Goal: Obtain resource: Obtain resource

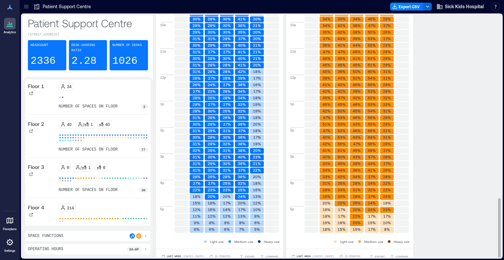
scroll to position [742, 0]
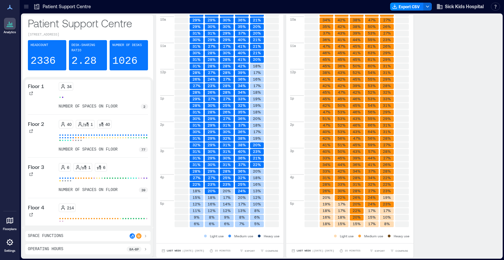
click at [82, 234] on div "Space Functions" at bounding box center [88, 235] width 120 height 5
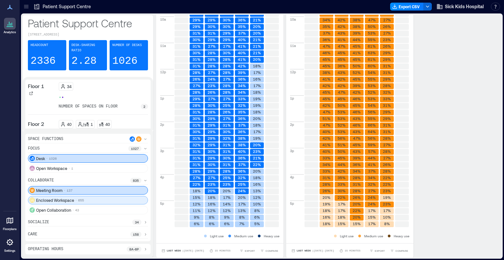
click at [73, 202] on p "Enclosed Workspace" at bounding box center [55, 199] width 38 height 5
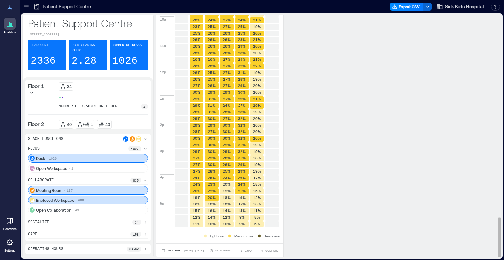
scroll to position [1206, 0]
click at [196, 248] on button "Last Week | [DATE] - [DATE]" at bounding box center [182, 251] width 45 height 7
click at [216, 250] on p "15 minutes" at bounding box center [223, 251] width 16 height 4
click at [25, 11] on div at bounding box center [26, 6] width 11 height 11
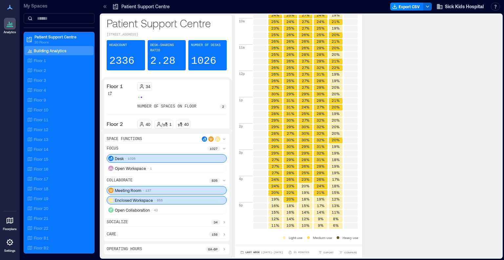
scroll to position [1548, 0]
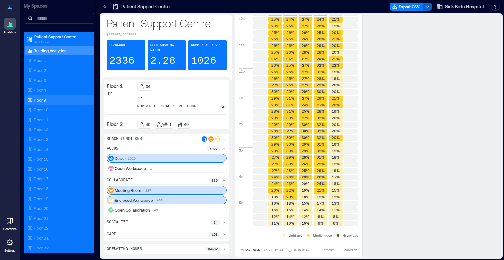
click at [48, 97] on div "Floor 9" at bounding box center [58, 100] width 64 height 7
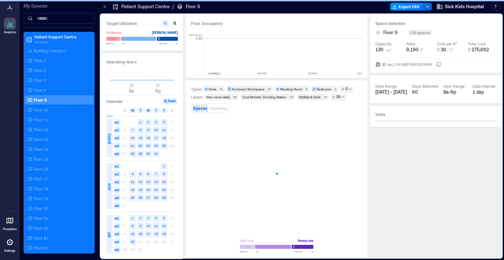
scroll to position [0, 1434]
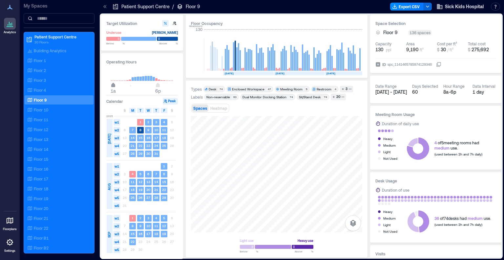
type input "*"
drag, startPoint x: 133, startPoint y: 85, endPoint x: 109, endPoint y: 84, distance: 23.7
click at [109, 84] on span "12a" at bounding box center [111, 85] width 4 height 3
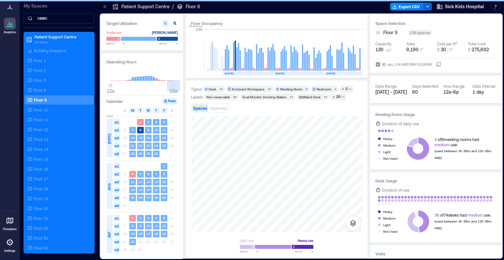
type input "**"
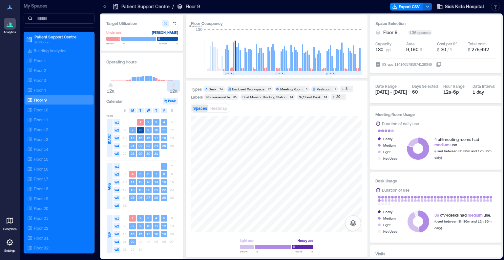
drag, startPoint x: 158, startPoint y: 86, endPoint x: 177, endPoint y: 86, distance: 19.1
click at [177, 86] on div "12a 12a" at bounding box center [142, 80] width 72 height 25
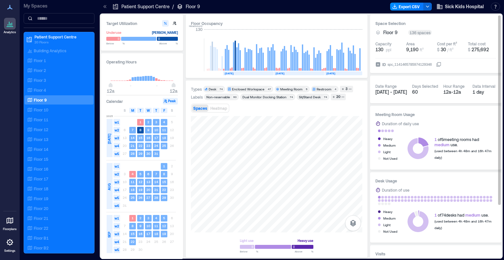
click at [475, 93] on div "1 day" at bounding box center [485, 92] width 24 height 7
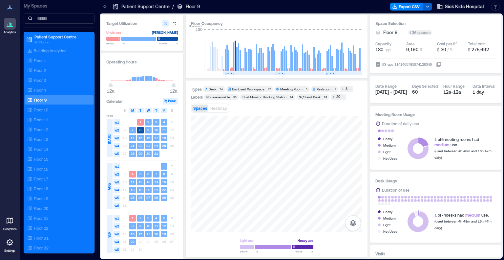
click at [428, 6] on icon "button" at bounding box center [427, 6] width 5 height 5
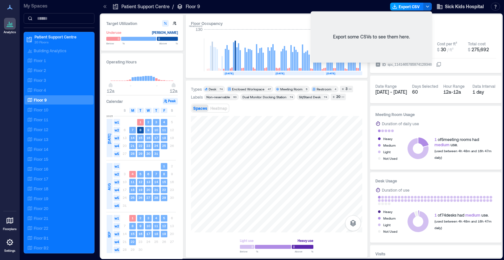
click at [412, 5] on button "Export CSV" at bounding box center [406, 7] width 33 height 8
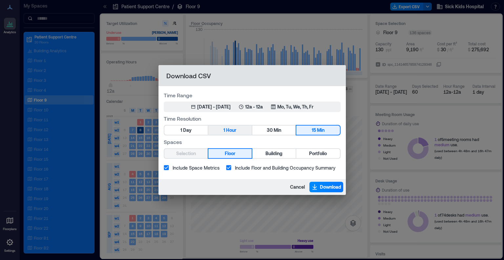
click at [219, 130] on button "1 Hour" at bounding box center [230, 129] width 43 height 9
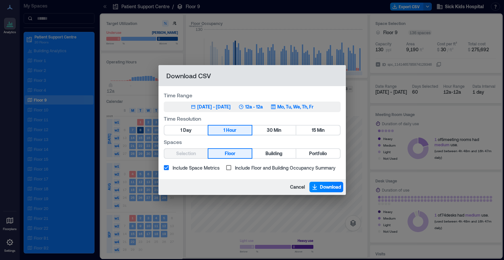
click at [263, 106] on p "12a - 12a" at bounding box center [254, 106] width 18 height 7
click at [324, 188] on span "Download" at bounding box center [330, 187] width 21 height 7
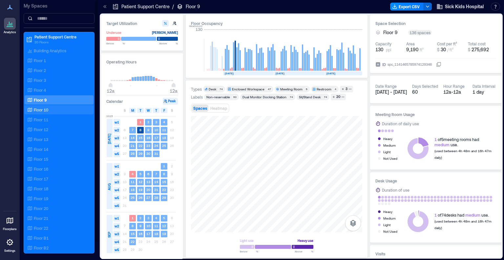
click at [57, 110] on div "Floor 10" at bounding box center [58, 109] width 64 height 7
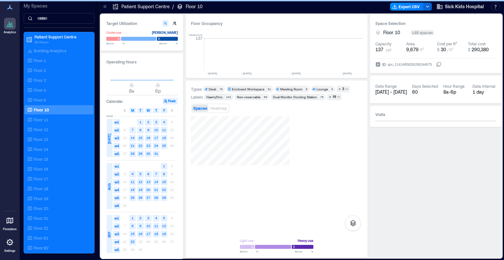
scroll to position [0, 1017]
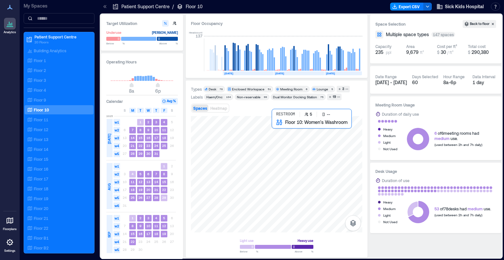
click at [280, 124] on div at bounding box center [276, 174] width 171 height 116
click at [265, 124] on div at bounding box center [276, 174] width 171 height 116
click at [255, 125] on div at bounding box center [276, 174] width 171 height 116
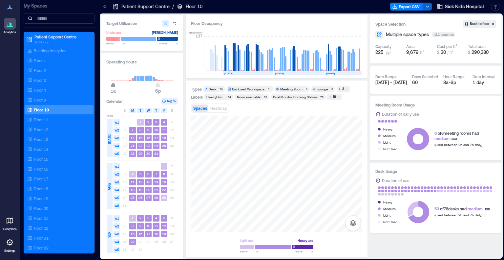
type input "*"
drag, startPoint x: 132, startPoint y: 85, endPoint x: 112, endPoint y: 85, distance: 20.0
click at [112, 85] on span "12a" at bounding box center [111, 85] width 4 height 3
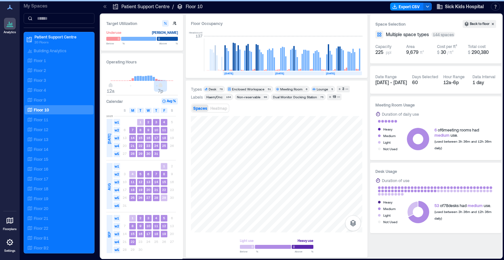
type input "**"
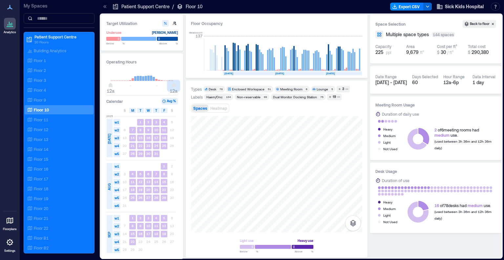
drag, startPoint x: 158, startPoint y: 85, endPoint x: 194, endPoint y: 90, distance: 36.4
click at [194, 90] on div "Target Utilization Underuse [PERSON_NAME] Below ** % Above ** % Operating Hours…" at bounding box center [301, 136] width 401 height 242
click at [422, 9] on button "Export CSV" at bounding box center [406, 7] width 33 height 8
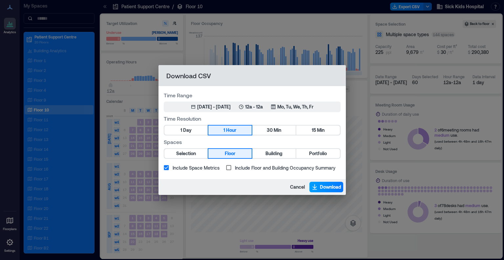
click at [318, 189] on button "Download" at bounding box center [327, 187] width 34 height 11
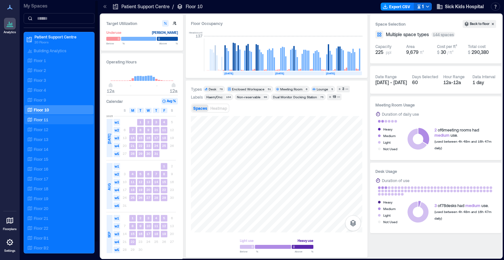
click at [54, 116] on div "Floor 11" at bounding box center [58, 119] width 64 height 7
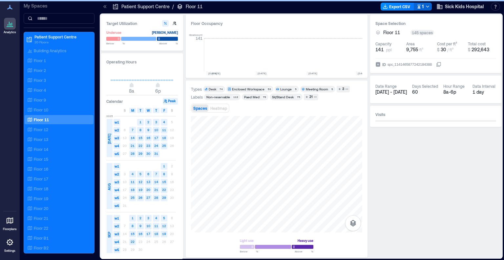
scroll to position [0, 1434]
click at [111, 84] on span "8a 6p" at bounding box center [142, 86] width 63 height 10
type input "*"
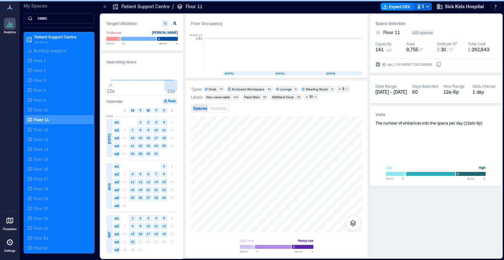
type input "**"
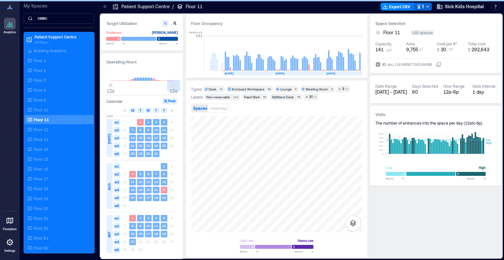
drag, startPoint x: 158, startPoint y: 86, endPoint x: 177, endPoint y: 85, distance: 18.4
click at [177, 85] on div "12a 12a" at bounding box center [142, 80] width 72 height 25
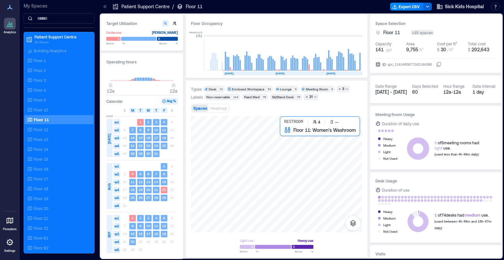
click at [289, 131] on div at bounding box center [276, 174] width 171 height 116
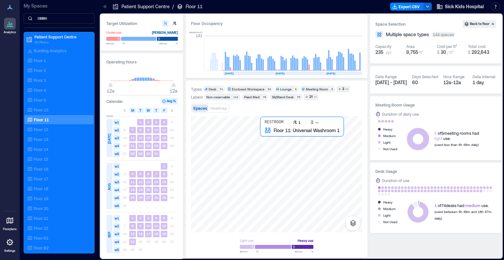
click at [260, 132] on div at bounding box center [276, 174] width 171 height 116
drag, startPoint x: 274, startPoint y: 134, endPoint x: 277, endPoint y: 131, distance: 3.7
click at [277, 131] on div at bounding box center [276, 174] width 171 height 116
click at [265, 132] on div at bounding box center [276, 174] width 171 height 116
click at [406, 9] on button "Export CSV" at bounding box center [406, 7] width 33 height 8
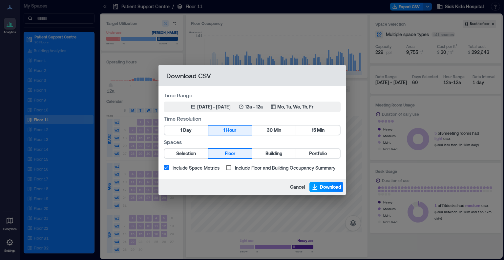
click at [317, 186] on icon "button" at bounding box center [315, 187] width 7 height 7
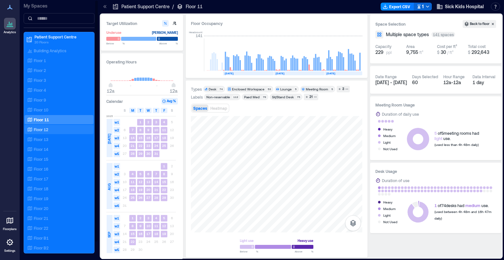
click at [43, 130] on p "Floor 12" at bounding box center [41, 129] width 14 height 5
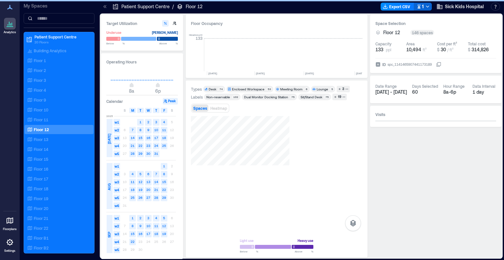
scroll to position [0, 1030]
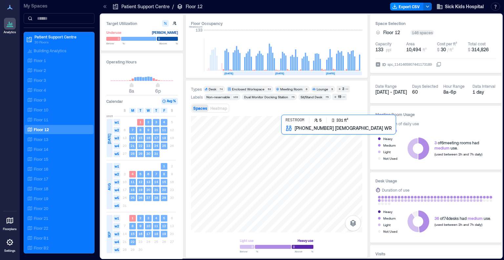
drag, startPoint x: 169, startPoint y: 93, endPoint x: 288, endPoint y: 129, distance: 124.3
click at [288, 129] on div at bounding box center [276, 174] width 171 height 116
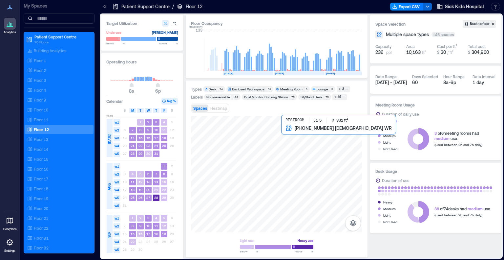
click at [277, 128] on div at bounding box center [276, 174] width 171 height 116
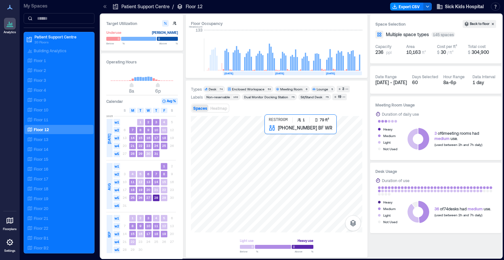
click at [267, 130] on div at bounding box center [276, 174] width 171 height 116
click at [261, 130] on div at bounding box center [276, 174] width 171 height 116
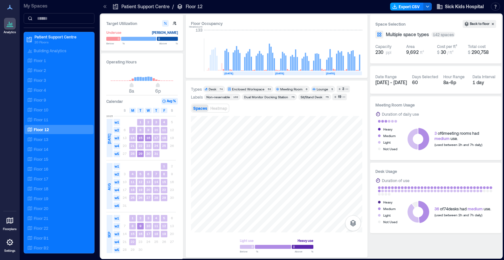
click at [413, 9] on button "Export CSV" at bounding box center [406, 7] width 33 height 8
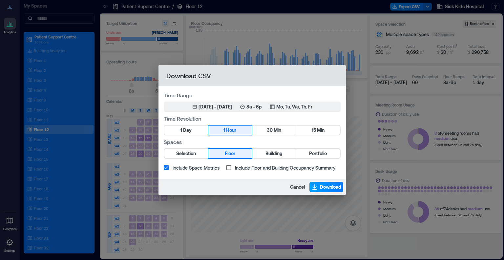
click at [322, 189] on span "Download" at bounding box center [330, 187] width 21 height 7
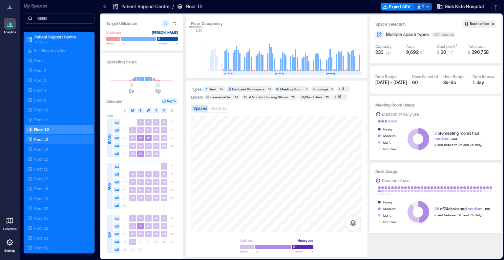
click at [53, 140] on div "Floor 13" at bounding box center [58, 139] width 64 height 7
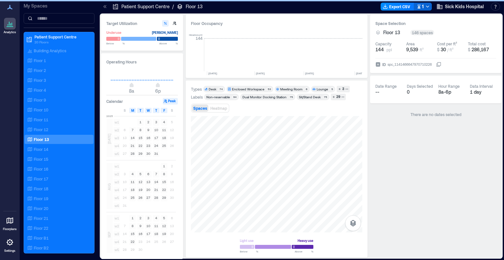
scroll to position [0, 1030]
click at [50, 130] on div "Floor 12" at bounding box center [58, 129] width 64 height 7
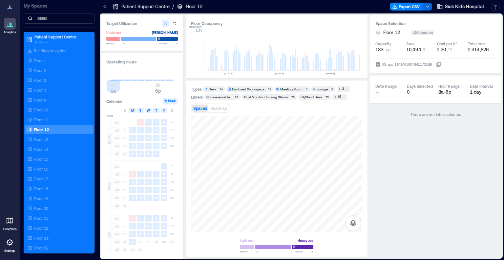
type input "*"
drag, startPoint x: 131, startPoint y: 84, endPoint x: 110, endPoint y: 82, distance: 21.4
click at [110, 82] on div "12a 6p" at bounding box center [142, 80] width 72 height 25
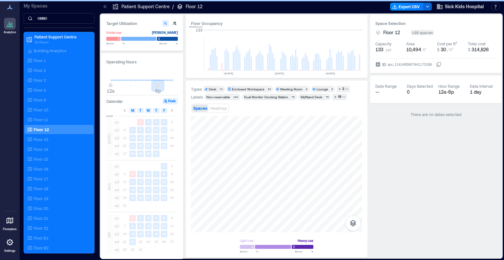
drag, startPoint x: 158, startPoint y: 85, endPoint x: 349, endPoint y: 0, distance: 209.8
click at [182, 84] on div "Operating Hours 12a 6p Calendar Peak S M T W T F S [DATE] w1 1 2 3 4 5 w2 6 7 8…" at bounding box center [142, 156] width 82 height 206
type input "**"
click at [399, 7] on button "Export CSV" at bounding box center [406, 7] width 33 height 8
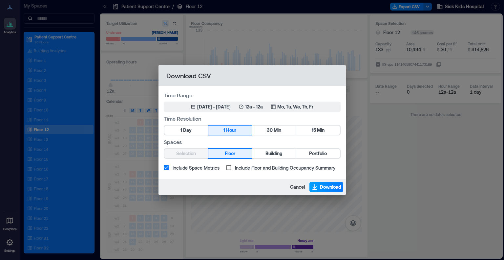
click at [322, 184] on span "Download" at bounding box center [330, 187] width 21 height 7
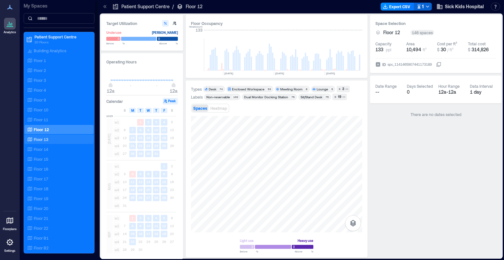
click at [67, 138] on div "Floor 13" at bounding box center [58, 139] width 64 height 7
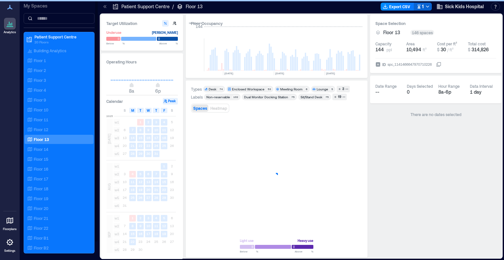
type input "*"
type input "**"
drag, startPoint x: 132, startPoint y: 84, endPoint x: 110, endPoint y: 85, distance: 22.0
click at [109, 85] on div "8a 6p" at bounding box center [142, 80] width 72 height 25
type input "*"
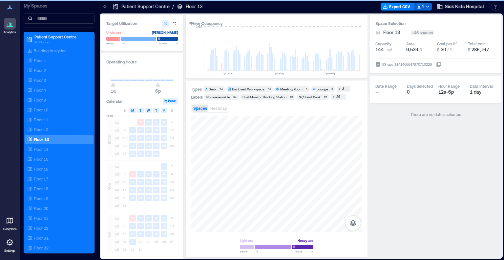
click at [185, 87] on div "Target Utilization Underuse [PERSON_NAME] Below ** % Above ** % Operating Hours…" at bounding box center [301, 136] width 401 height 242
type input "**"
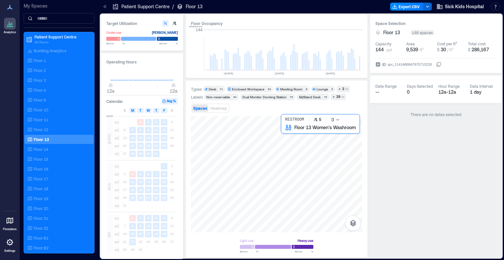
click at [288, 130] on div at bounding box center [276, 174] width 171 height 116
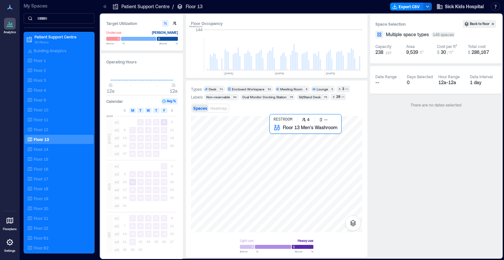
click at [277, 129] on div at bounding box center [276, 174] width 171 height 116
click at [266, 130] on div at bounding box center [276, 174] width 171 height 116
click at [261, 130] on div at bounding box center [276, 174] width 171 height 116
click at [414, 8] on button "Export CSV" at bounding box center [406, 7] width 33 height 8
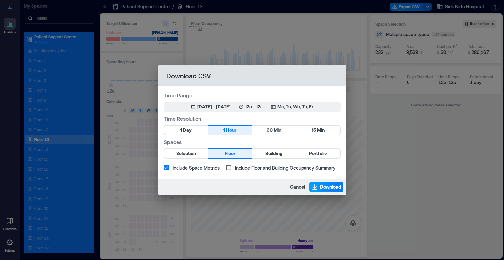
click at [322, 188] on span "Download" at bounding box center [330, 187] width 21 height 7
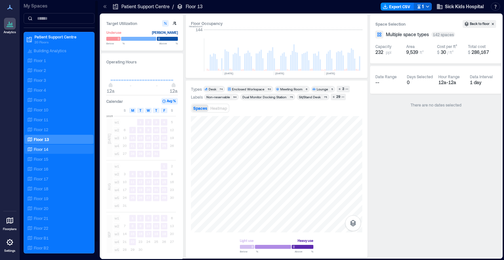
click at [59, 149] on div "Floor 14" at bounding box center [58, 149] width 64 height 7
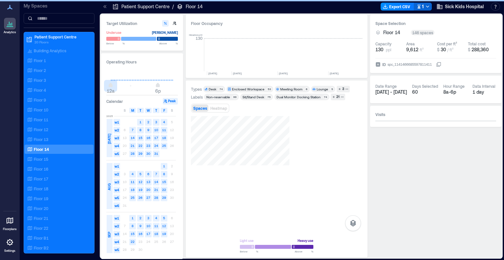
type input "*"
drag, startPoint x: 132, startPoint y: 86, endPoint x: 109, endPoint y: 81, distance: 23.5
click at [109, 81] on div "12a 6p" at bounding box center [142, 80] width 72 height 25
click at [187, 85] on div "Target Utilization Underuse [PERSON_NAME] Below ** % Above ** % Operating Hours…" at bounding box center [301, 136] width 401 height 242
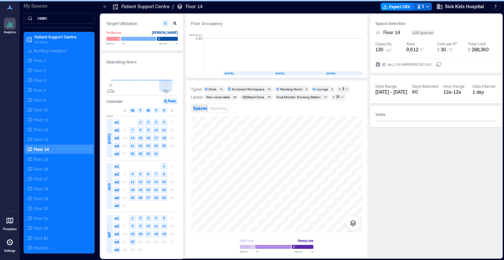
type input "**"
drag, startPoint x: 159, startPoint y: 85, endPoint x: 178, endPoint y: 86, distance: 18.7
click at [178, 86] on div "Operating Hours 12a 9p Calendar Peak S M T W T F S [DATE] w1 1 2 3 4 5 w2 6 7 8…" at bounding box center [142, 156] width 82 height 206
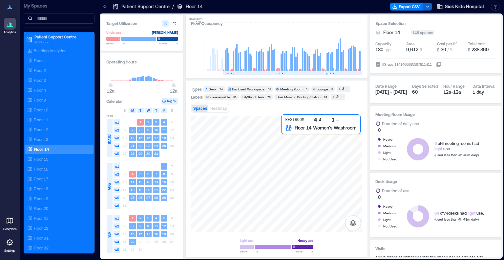
click at [288, 128] on div at bounding box center [276, 174] width 171 height 116
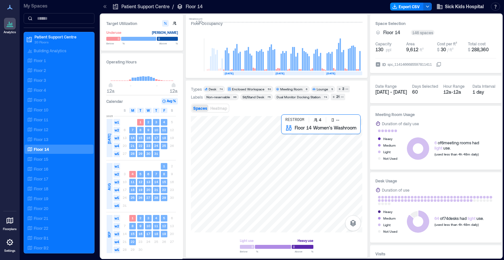
click at [277, 128] on div at bounding box center [276, 174] width 171 height 116
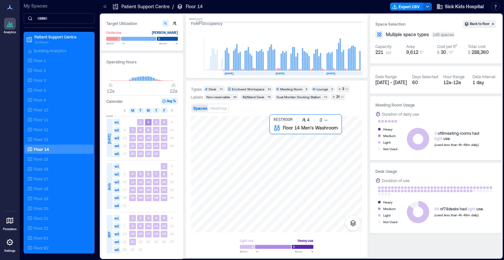
click at [267, 128] on div at bounding box center [276, 174] width 171 height 116
click at [263, 129] on div at bounding box center [276, 174] width 171 height 116
click at [276, 127] on div at bounding box center [276, 174] width 171 height 116
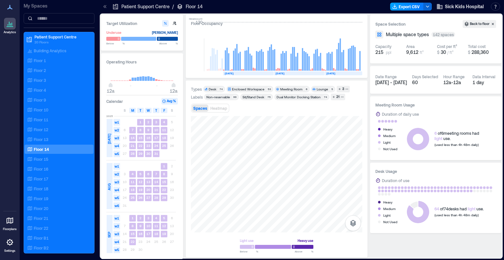
click at [413, 10] on button "Export CSV" at bounding box center [406, 7] width 33 height 8
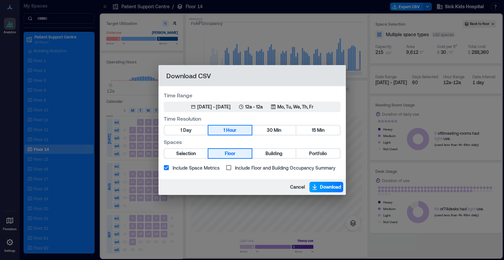
click at [327, 187] on span "Download" at bounding box center [330, 187] width 21 height 7
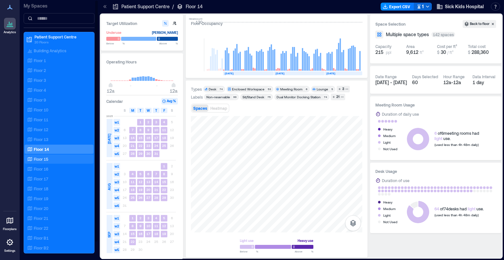
click at [54, 158] on div "Floor 15" at bounding box center [58, 159] width 64 height 7
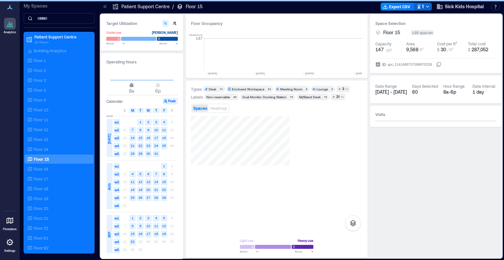
scroll to position [0, 1030]
drag, startPoint x: 131, startPoint y: 86, endPoint x: 160, endPoint y: 83, distance: 29.1
click at [111, 85] on span "8a 6p" at bounding box center [142, 86] width 63 height 10
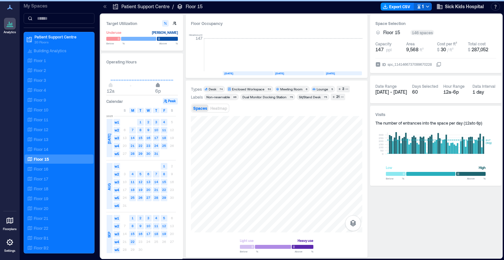
type input "*"
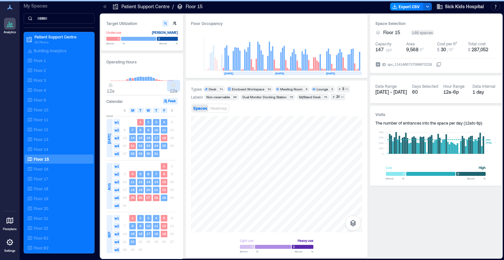
type input "**"
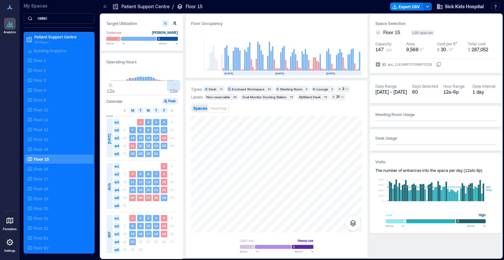
drag, startPoint x: 159, startPoint y: 85, endPoint x: 177, endPoint y: 85, distance: 18.1
click at [177, 85] on div "12a 12a" at bounding box center [142, 80] width 72 height 25
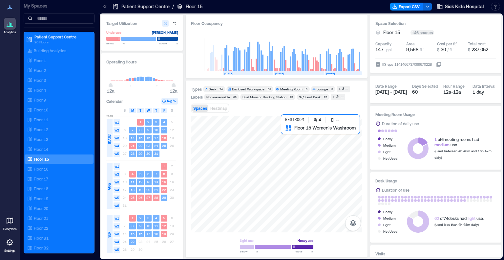
click at [290, 128] on div at bounding box center [276, 174] width 171 height 116
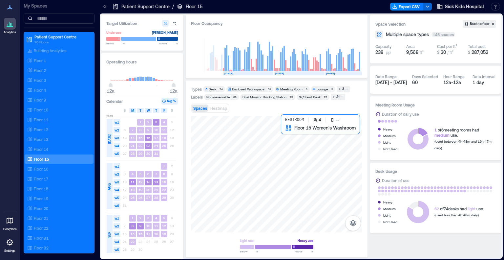
click at [277, 129] on div at bounding box center [276, 174] width 171 height 116
click at [267, 130] on div at bounding box center [276, 174] width 171 height 116
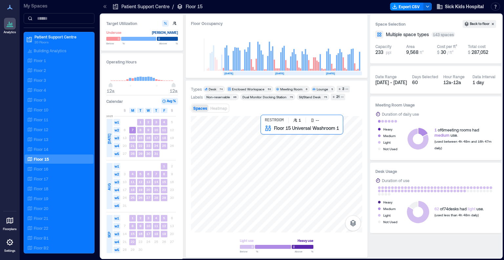
click at [261, 130] on div at bounding box center [276, 174] width 171 height 116
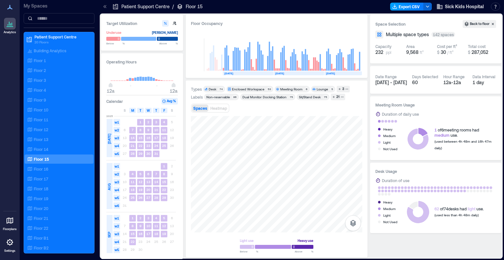
click at [405, 8] on button "Export CSV" at bounding box center [406, 7] width 33 height 8
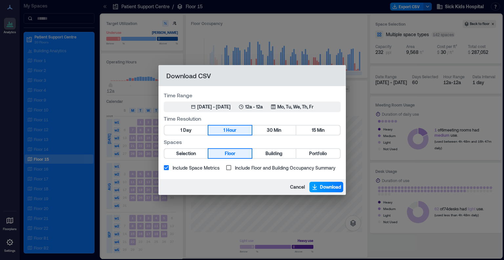
click at [321, 185] on span "Download" at bounding box center [330, 187] width 21 height 7
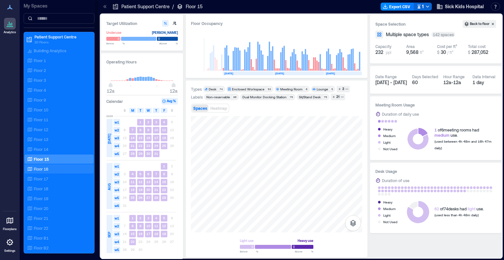
click at [70, 166] on div "Floor 16" at bounding box center [58, 169] width 64 height 7
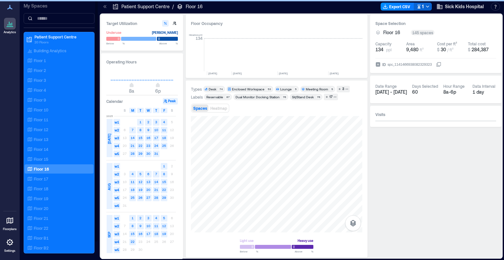
scroll to position [0, 1455]
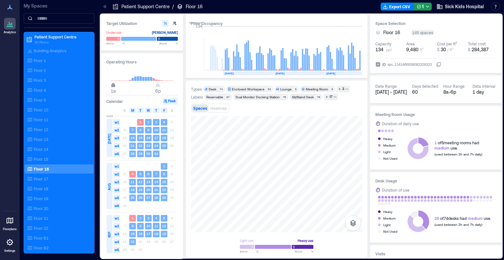
type input "*"
drag, startPoint x: 131, startPoint y: 85, endPoint x: 111, endPoint y: 84, distance: 19.7
click at [111, 84] on span "12a" at bounding box center [111, 85] width 4 height 3
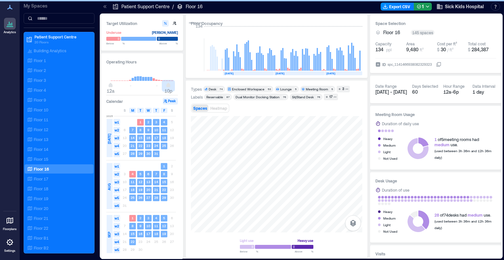
type input "**"
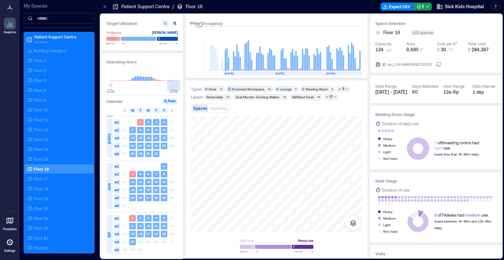
drag, startPoint x: 157, startPoint y: 86, endPoint x: 177, endPoint y: 84, distance: 20.4
click at [177, 84] on div "12a 12a" at bounding box center [142, 80] width 72 height 25
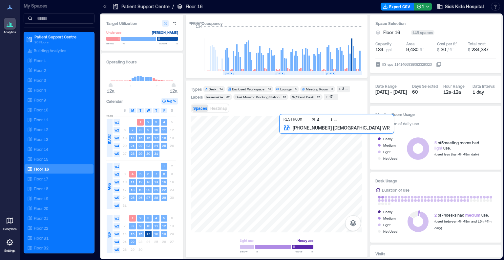
click at [288, 128] on div at bounding box center [276, 174] width 171 height 116
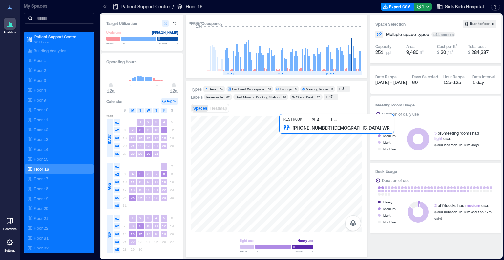
click at [278, 129] on div at bounding box center [276, 174] width 171 height 116
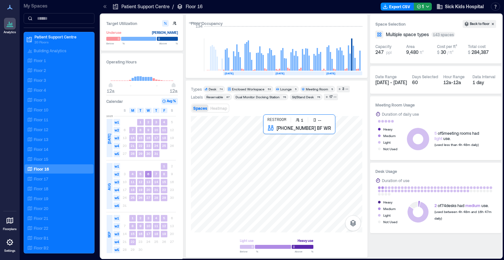
click at [265, 130] on div at bounding box center [276, 174] width 171 height 116
click at [260, 129] on div at bounding box center [276, 174] width 171 height 116
click at [401, 9] on button "Export CSV" at bounding box center [397, 7] width 33 height 8
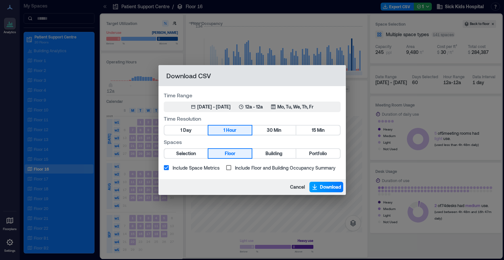
click at [319, 186] on button "Download" at bounding box center [327, 187] width 34 height 11
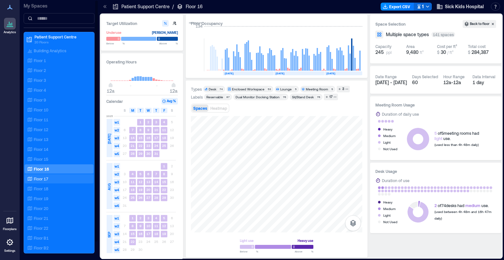
click at [51, 175] on div "Floor 17" at bounding box center [58, 178] width 64 height 7
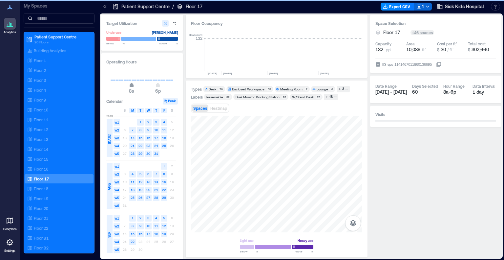
scroll to position [0, 1445]
drag, startPoint x: 131, startPoint y: 86, endPoint x: 176, endPoint y: 85, distance: 44.3
click at [110, 83] on div "8a 6p" at bounding box center [142, 80] width 72 height 25
type input "**"
click at [176, 85] on div "8a 12a" at bounding box center [142, 80] width 72 height 25
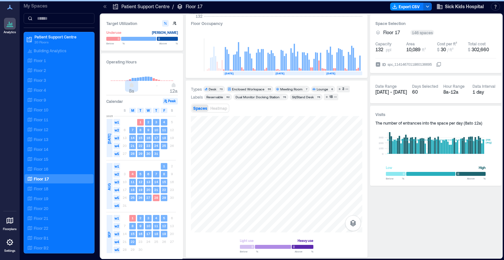
drag, startPoint x: 132, startPoint y: 85, endPoint x: 110, endPoint y: 82, distance: 22.8
click at [110, 82] on div "8a 12a" at bounding box center [142, 80] width 72 height 25
type input "*"
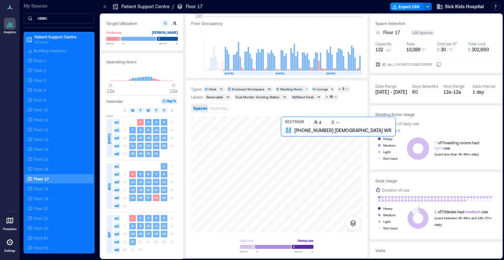
click at [289, 132] on div at bounding box center [276, 174] width 171 height 116
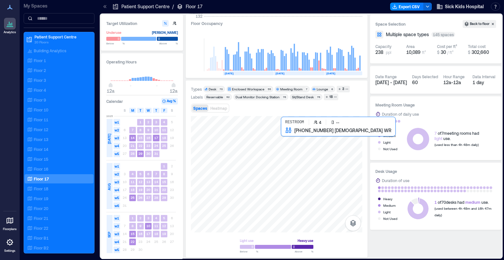
click at [277, 132] on div at bounding box center [276, 174] width 171 height 116
click at [267, 132] on div at bounding box center [276, 174] width 171 height 116
click at [263, 132] on div at bounding box center [276, 174] width 171 height 116
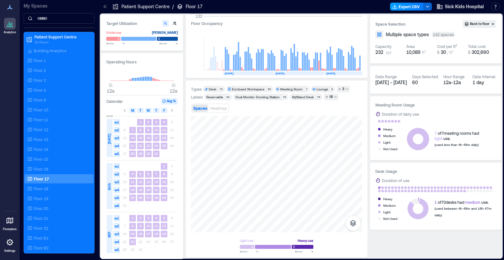
click at [411, 8] on button "Export CSV" at bounding box center [406, 7] width 33 height 8
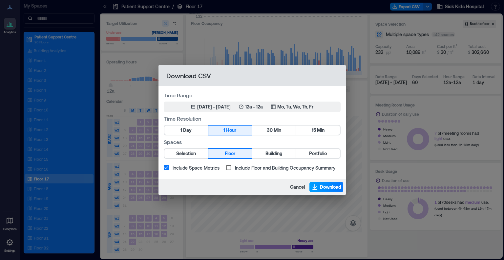
click at [322, 187] on span "Download" at bounding box center [330, 187] width 21 height 7
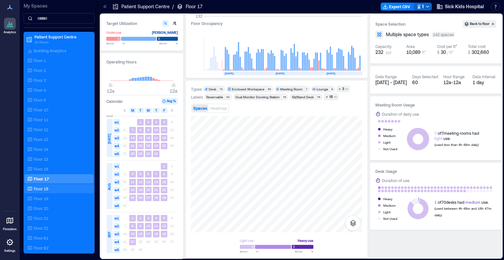
click at [51, 186] on div "Floor 18" at bounding box center [58, 188] width 64 height 7
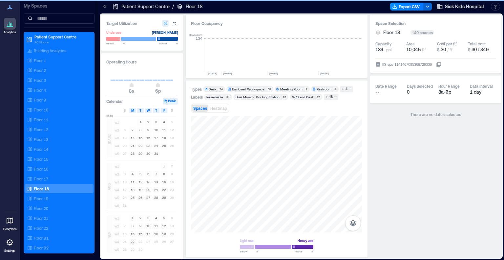
scroll to position [0, 1445]
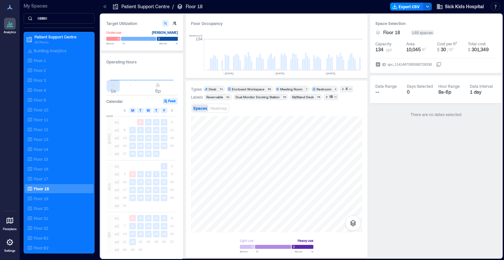
type input "*"
drag, startPoint x: 131, startPoint y: 85, endPoint x: 108, endPoint y: 81, distance: 23.7
click at [108, 81] on div "12a 6p" at bounding box center [142, 80] width 72 height 25
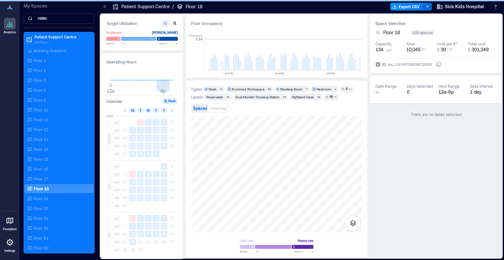
type input "**"
drag, startPoint x: 158, startPoint y: 84, endPoint x: 179, endPoint y: 86, distance: 21.5
click at [179, 86] on div "Operating Hours 12a 8p Calendar Peak S M T W T F S [DATE] w1 1 2 3 4 5 w2 6 7 8…" at bounding box center [142, 156] width 82 height 206
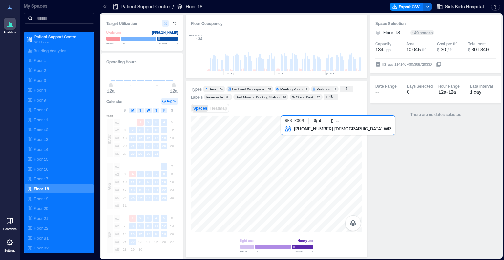
click at [286, 132] on div at bounding box center [276, 174] width 171 height 116
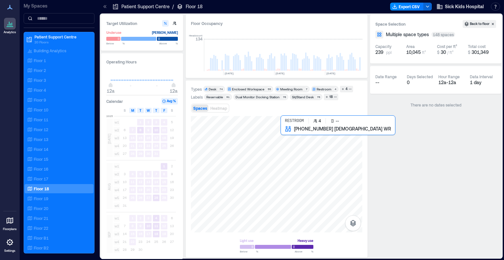
click at [278, 131] on div at bounding box center [276, 174] width 171 height 116
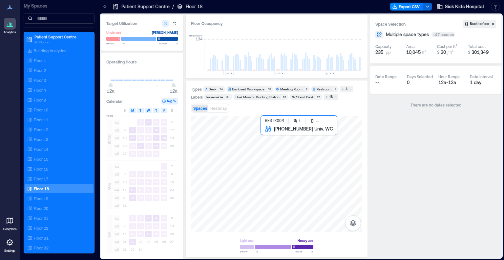
click at [261, 132] on div at bounding box center [276, 174] width 171 height 116
click at [267, 131] on div at bounding box center [276, 174] width 171 height 116
click at [412, 5] on button "Export CSV" at bounding box center [406, 7] width 33 height 8
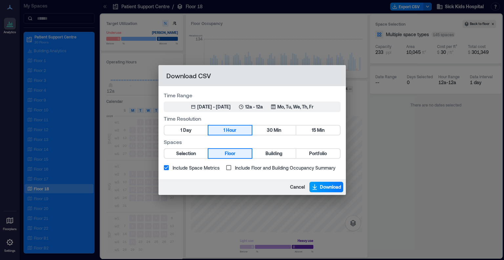
click at [323, 189] on span "Download" at bounding box center [330, 187] width 21 height 7
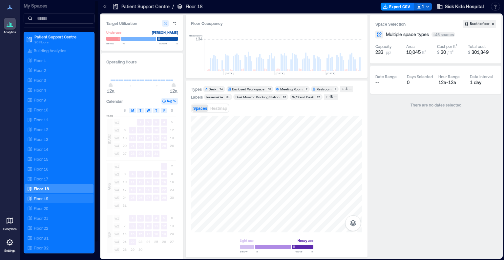
click at [58, 199] on div "Floor 19" at bounding box center [58, 198] width 64 height 7
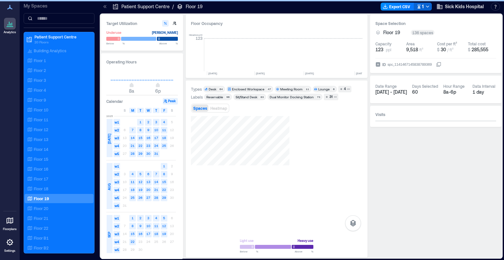
scroll to position [0, 1030]
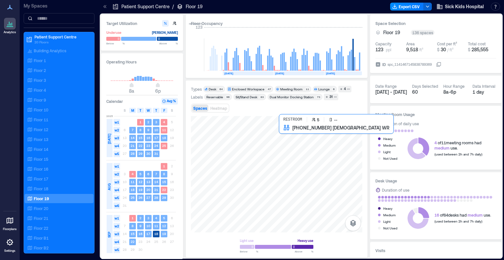
click at [283, 127] on div at bounding box center [276, 174] width 171 height 116
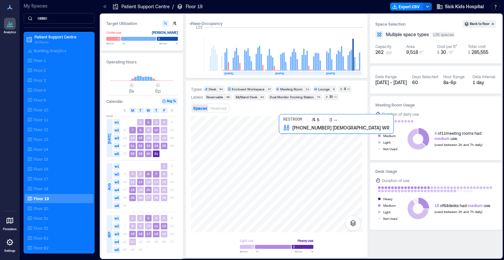
click at [273, 127] on div at bounding box center [276, 174] width 171 height 116
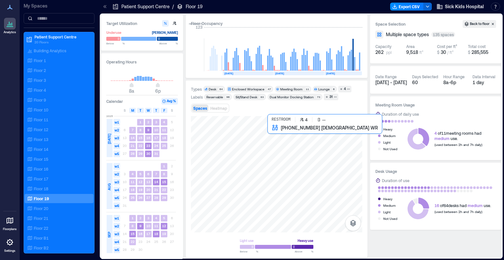
click at [264, 129] on div at bounding box center [276, 174] width 171 height 116
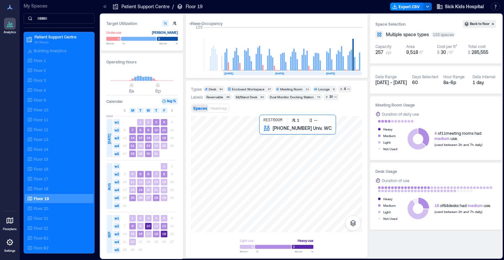
click at [260, 129] on div at bounding box center [276, 174] width 171 height 116
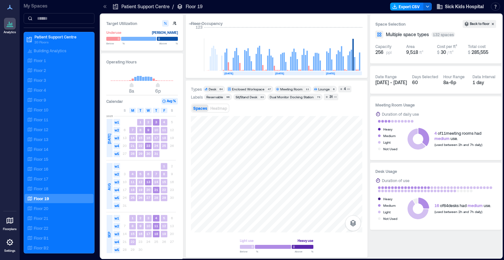
click at [405, 6] on button "Export CSV" at bounding box center [406, 7] width 33 height 8
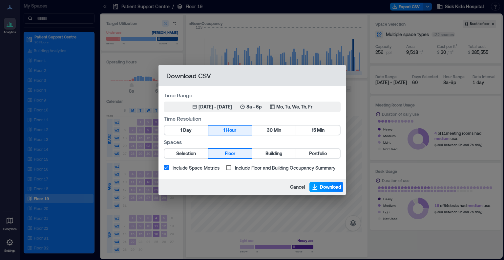
click at [317, 185] on icon "button" at bounding box center [315, 187] width 7 height 7
